Goal: Check status: Check status

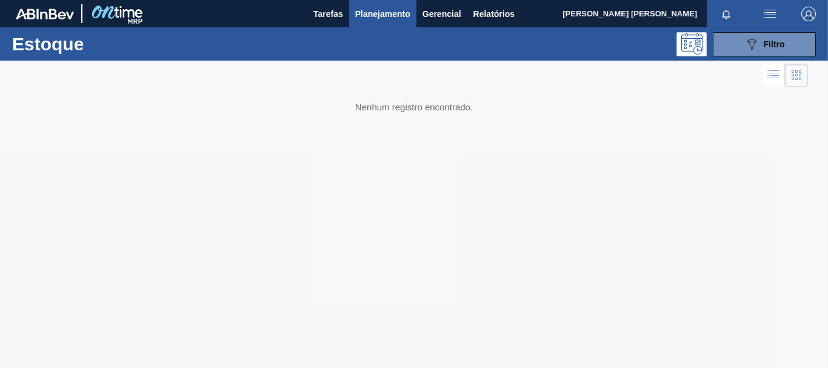
click at [398, 16] on span "Planejamento" at bounding box center [382, 14] width 55 height 15
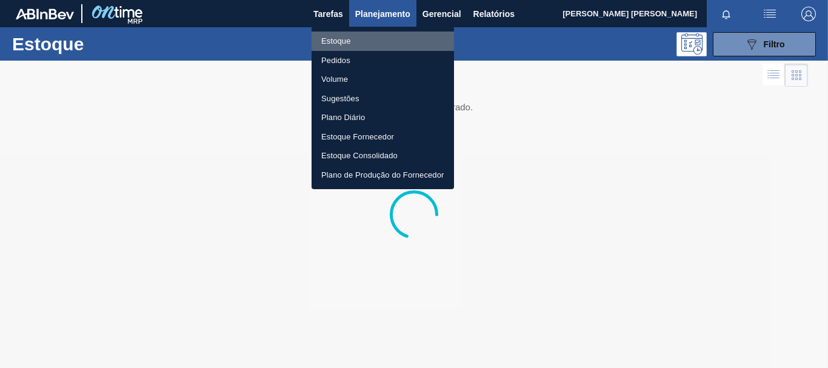
click at [347, 42] on li "Estoque" at bounding box center [383, 41] width 142 height 19
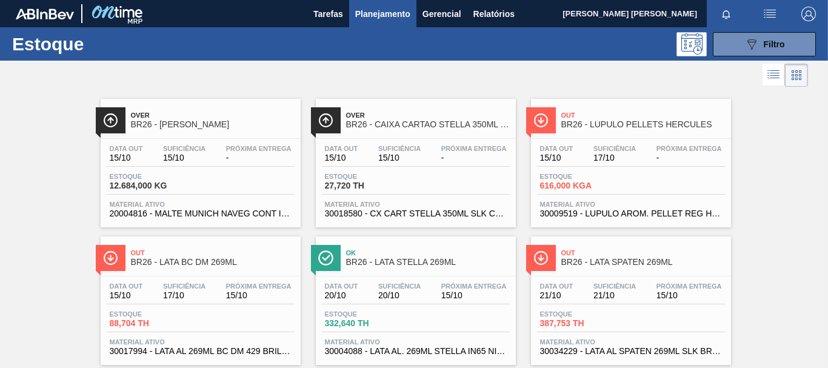
click at [384, 13] on span "Planejamento" at bounding box center [382, 14] width 55 height 15
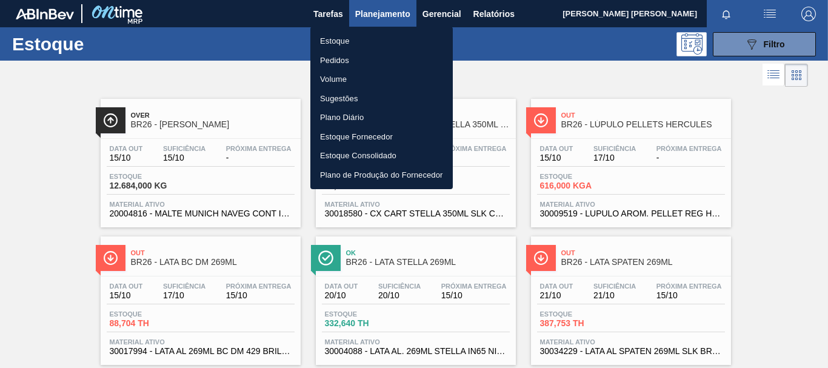
click at [368, 38] on li "Estoque" at bounding box center [381, 41] width 142 height 19
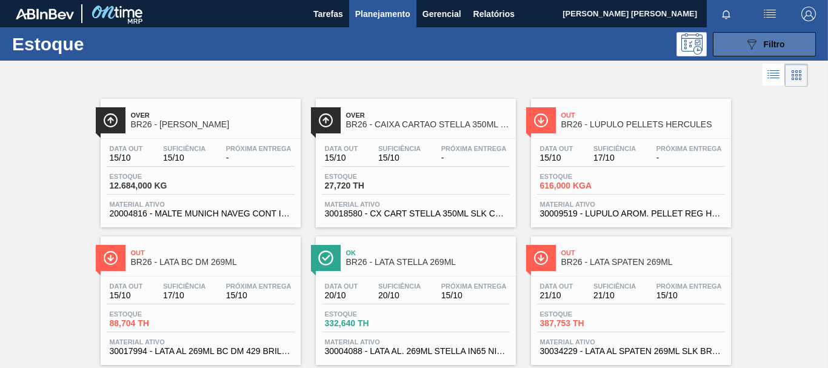
click at [758, 44] on div "089F7B8B-B2A5-4AFE-B5C0-19BA573D28AC Filtro" at bounding box center [764, 44] width 41 height 15
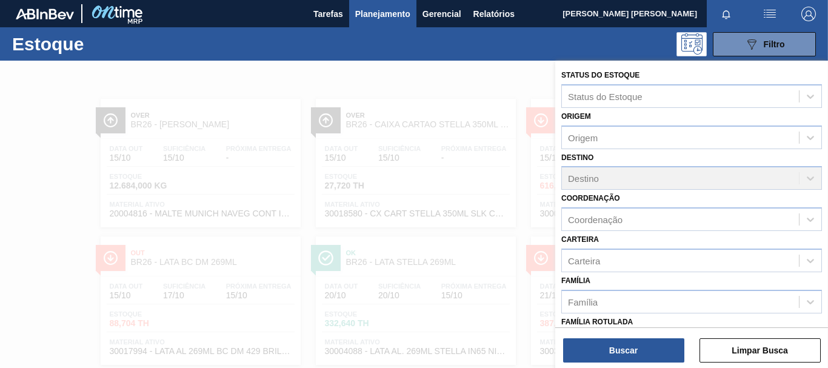
scroll to position [211, 0]
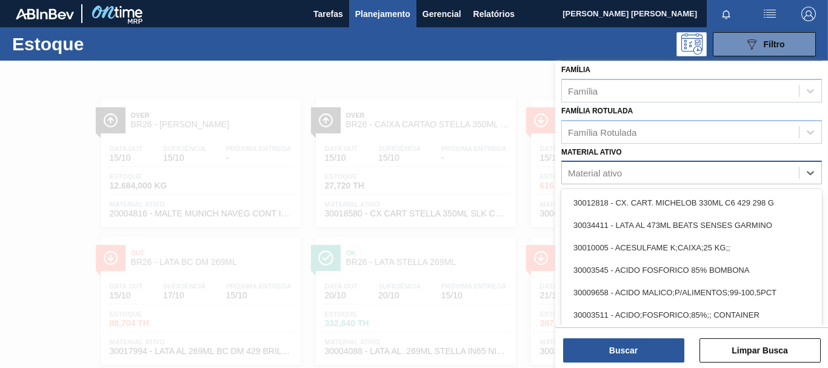
click at [621, 176] on div "Material ativo" at bounding box center [595, 173] width 54 height 10
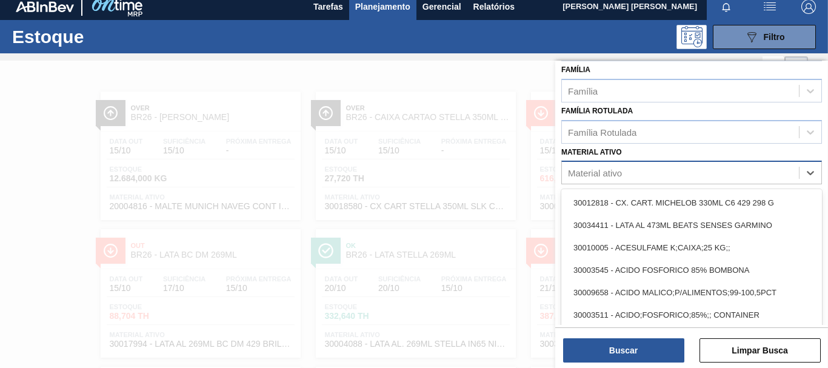
scroll to position [8, 0]
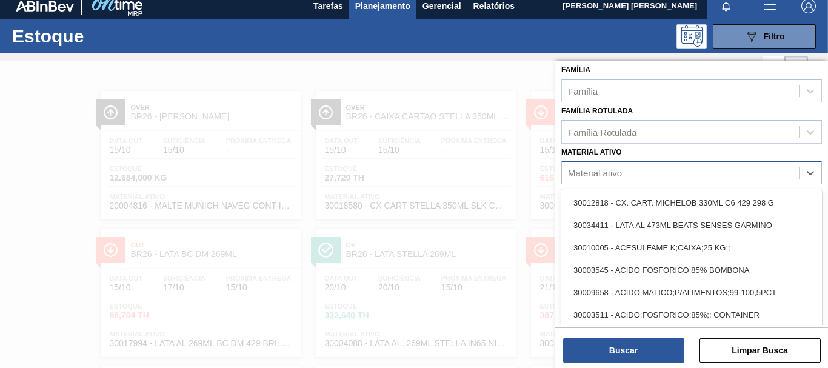
paste ativo "30009519"
type ativo "30009519"
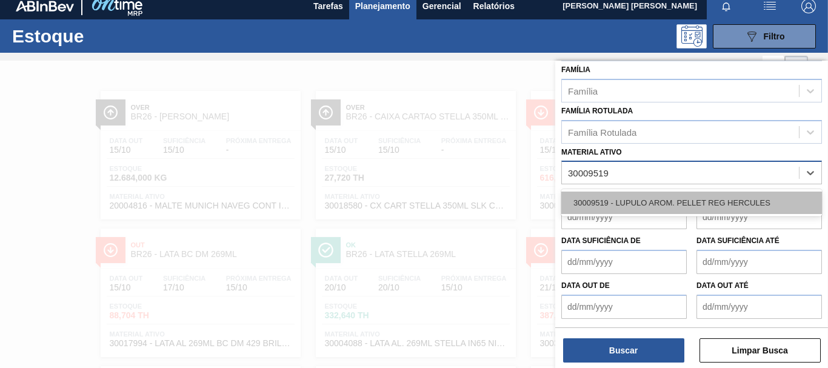
click at [636, 203] on div "30009519 - LUPULO AROM. PELLET REG HERCULES" at bounding box center [691, 203] width 261 height 22
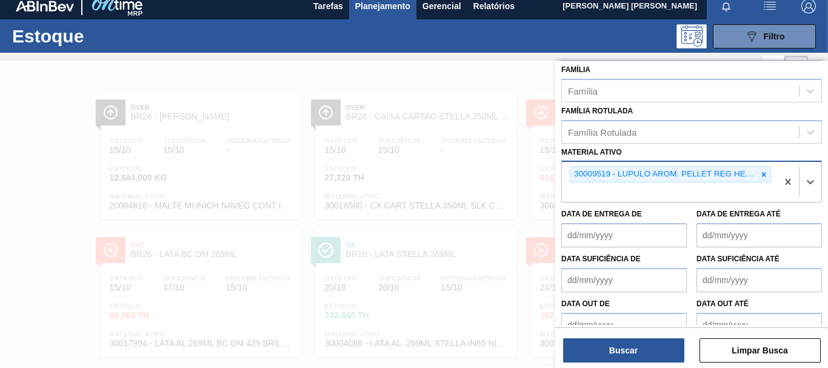
scroll to position [229, 0]
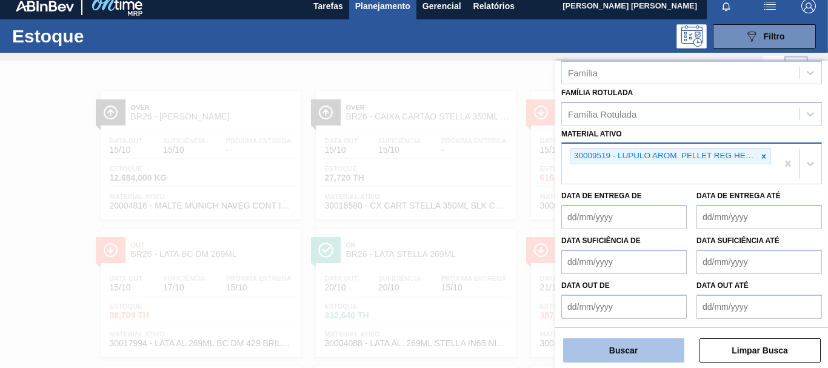
click at [648, 346] on button "Buscar" at bounding box center [623, 350] width 121 height 24
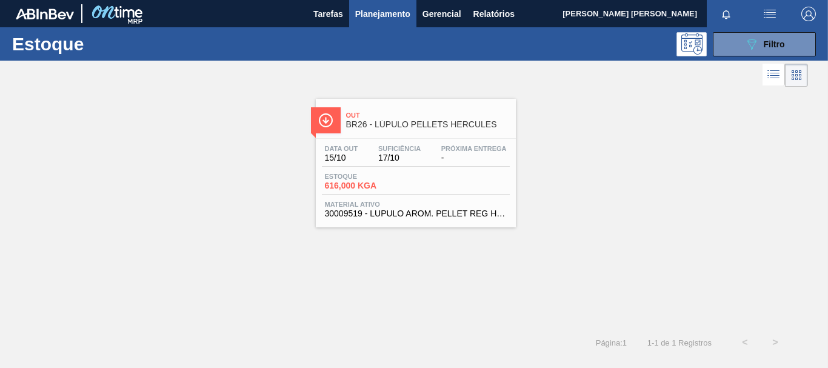
click at [457, 173] on div "Estoque 616,000 KGA" at bounding box center [416, 184] width 188 height 22
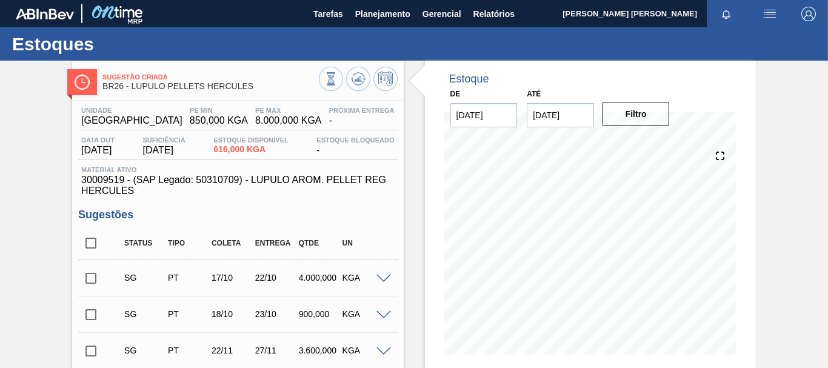
scroll to position [61, 0]
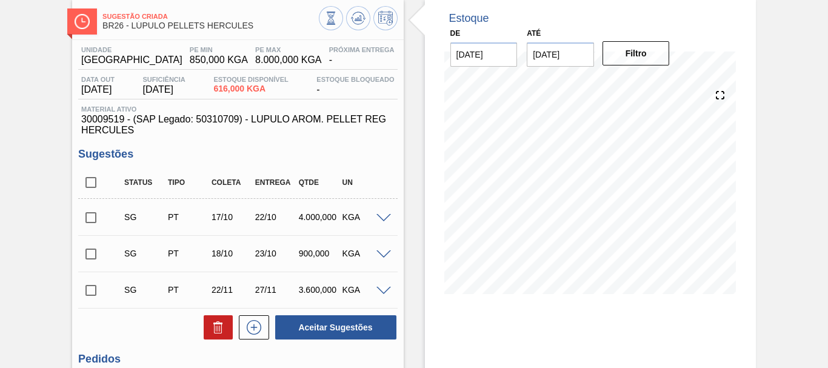
click at [93, 218] on input "checkbox" at bounding box center [90, 217] width 25 height 25
checkbox input "true"
click at [379, 216] on span at bounding box center [383, 218] width 15 height 9
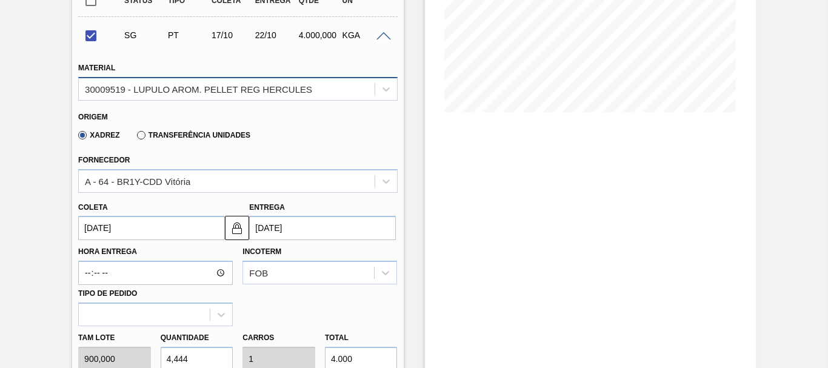
scroll to position [121, 0]
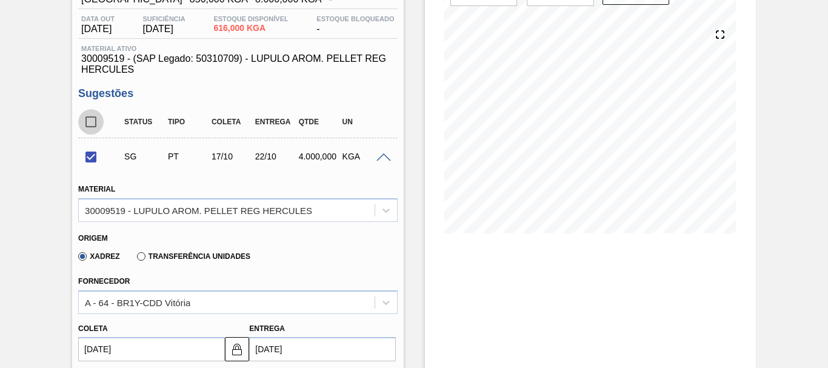
click at [92, 123] on input "checkbox" at bounding box center [90, 121] width 25 height 25
checkbox input "true"
click at [88, 161] on input "checkbox" at bounding box center [90, 156] width 25 height 25
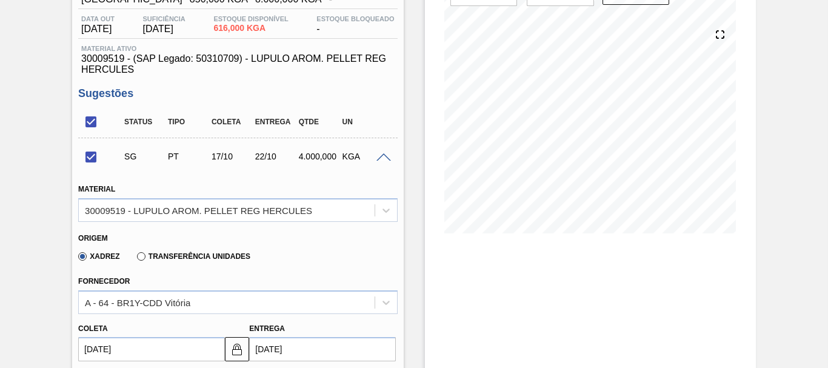
checkbox input "false"
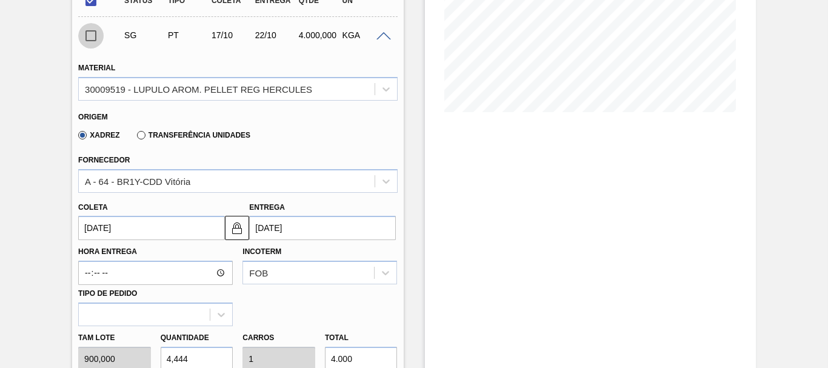
scroll to position [61, 0]
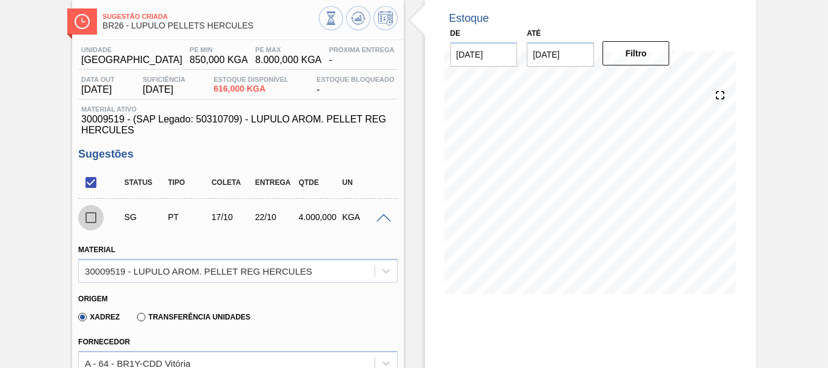
click at [93, 184] on input "checkbox" at bounding box center [90, 182] width 25 height 25
checkbox input "false"
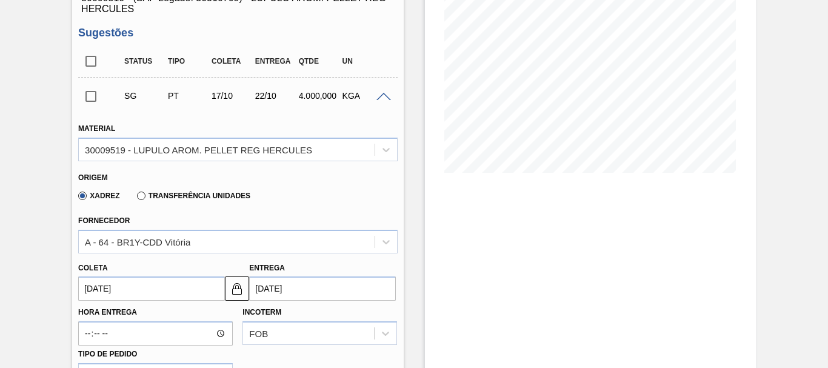
scroll to position [0, 0]
